Goal: Obtain resource: Obtain resource

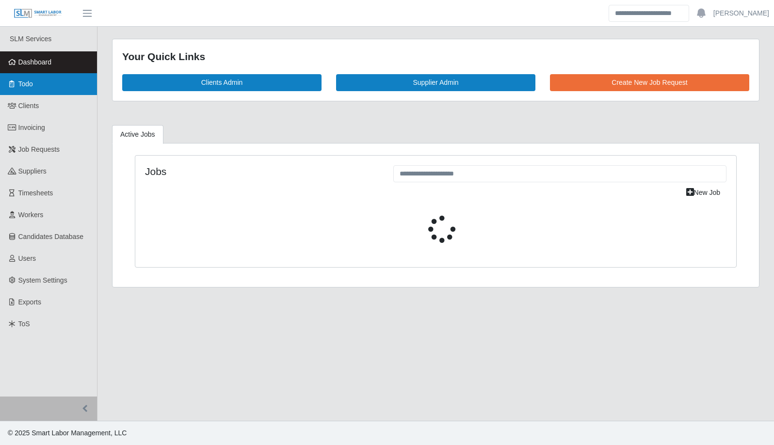
select select "****"
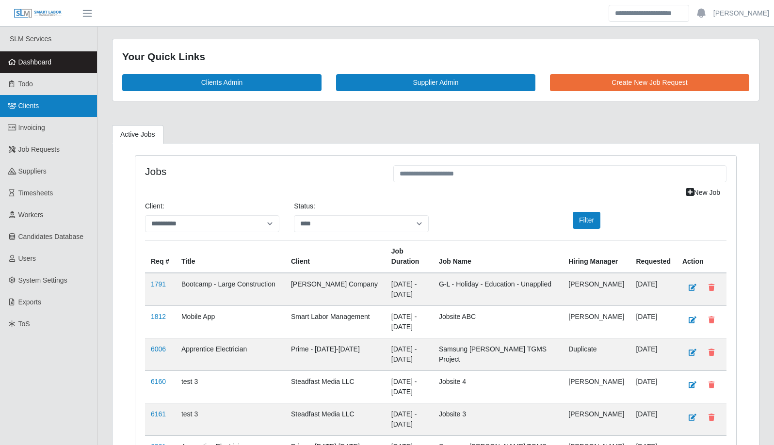
click at [44, 101] on link "Clients" at bounding box center [48, 106] width 97 height 22
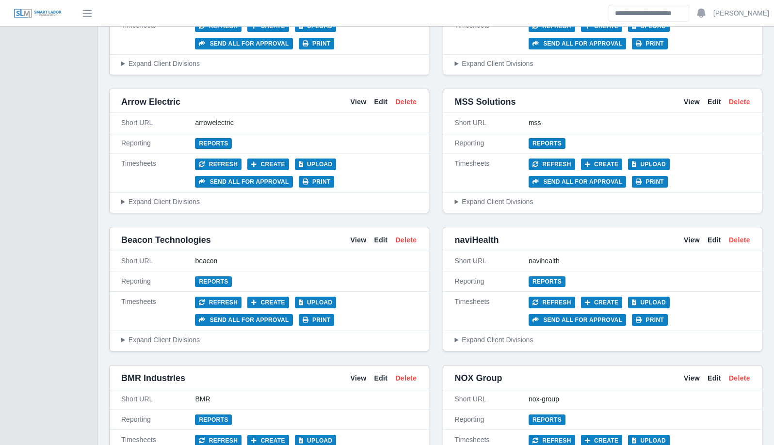
scroll to position [438, 0]
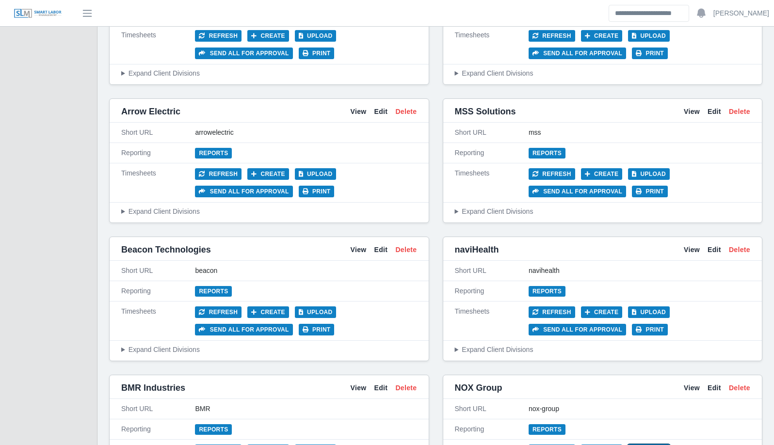
click at [657, 444] on button "Upload" at bounding box center [649, 450] width 42 height 12
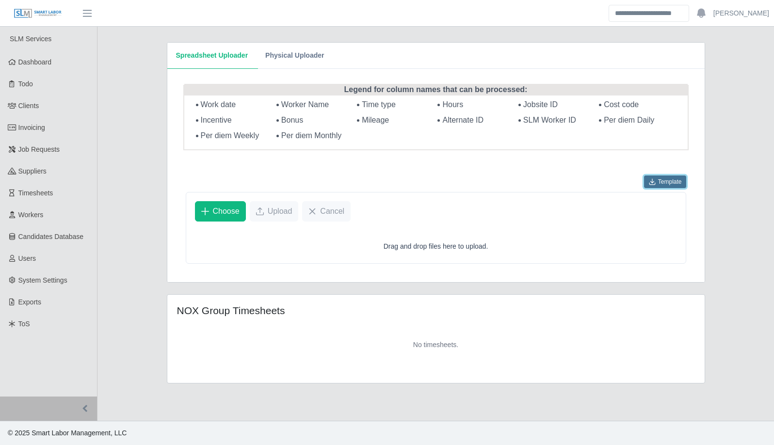
click at [670, 185] on button "Template" at bounding box center [665, 181] width 42 height 13
click at [456, 105] on span "Hours" at bounding box center [452, 104] width 21 height 8
copy span "Hours"
